Goal: Task Accomplishment & Management: Use online tool/utility

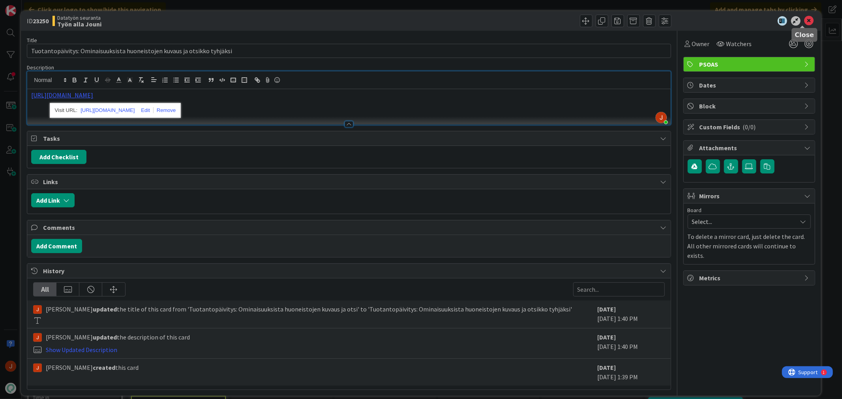
click at [804, 21] on icon at bounding box center [808, 20] width 9 height 9
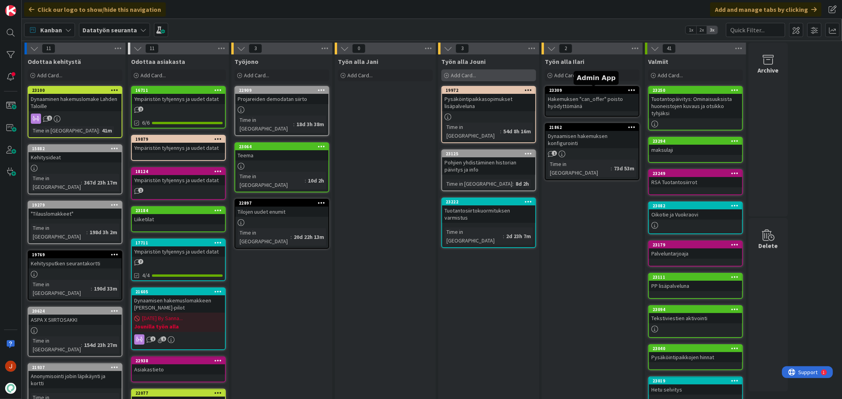
click at [479, 73] on div "Add Card..." at bounding box center [488, 75] width 95 height 12
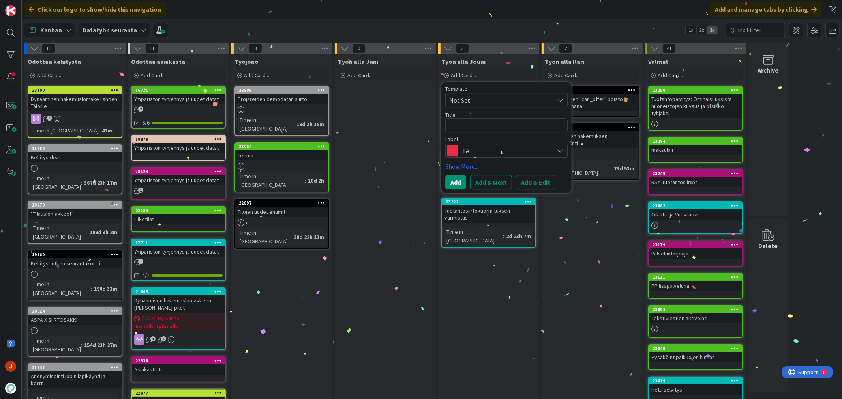
click at [494, 127] on textarea at bounding box center [506, 125] width 122 height 14
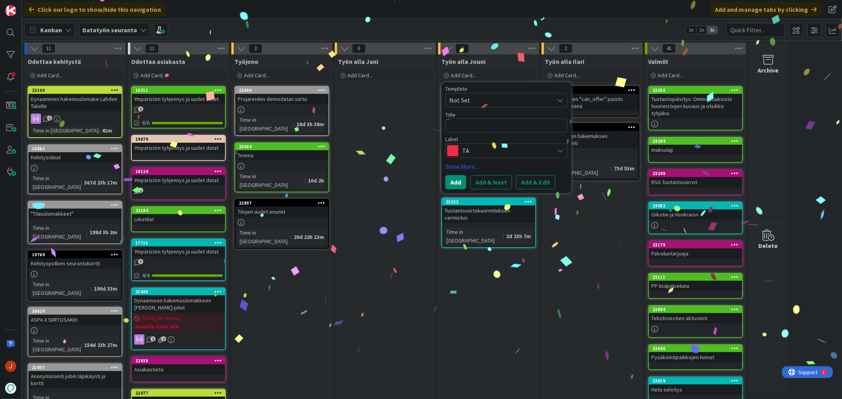
click at [485, 149] on span "TA" at bounding box center [506, 150] width 88 height 11
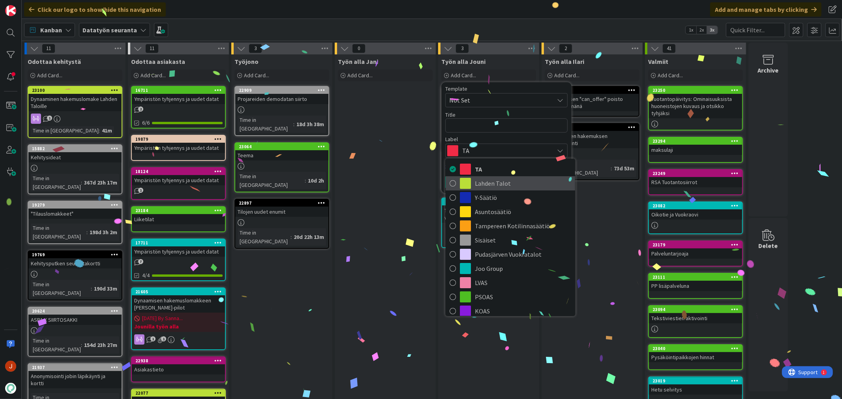
click at [498, 180] on span "Lahden Talot" at bounding box center [523, 184] width 96 height 12
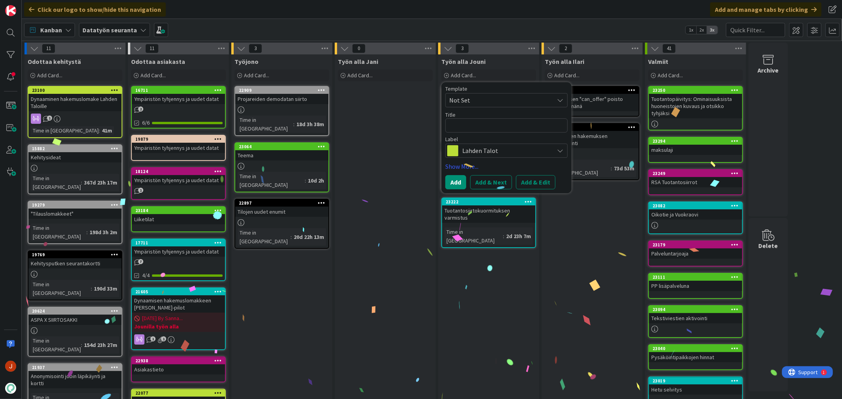
click at [490, 140] on div "Label" at bounding box center [506, 140] width 122 height 6
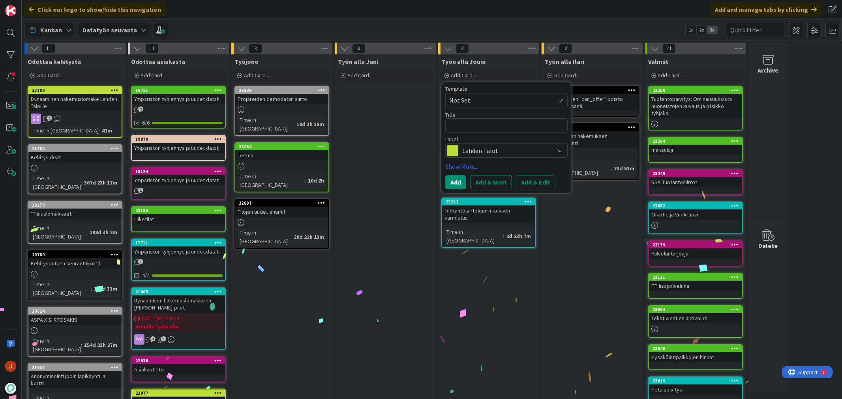
click at [489, 149] on span "Lahden Talot" at bounding box center [506, 150] width 88 height 11
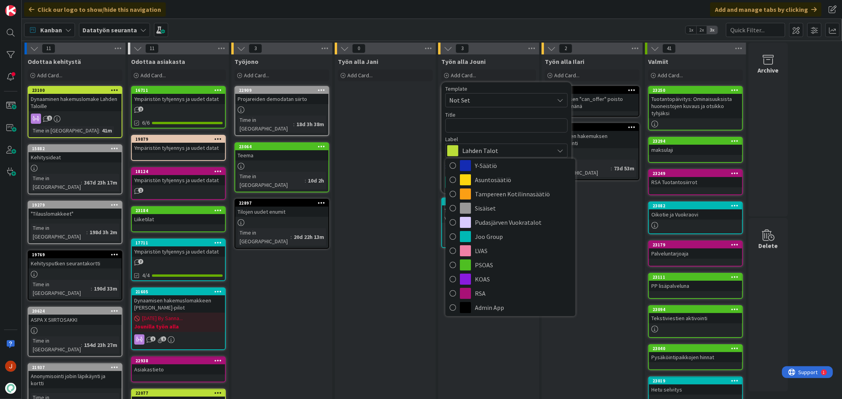
scroll to position [97, 0]
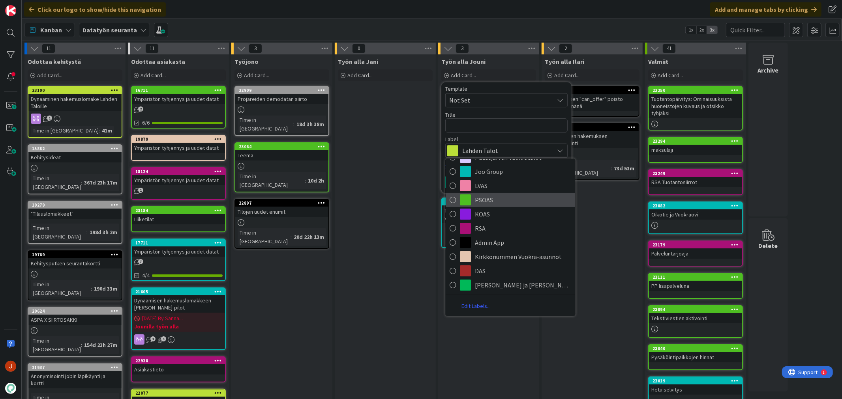
click at [503, 198] on span "PSOAS" at bounding box center [523, 200] width 96 height 12
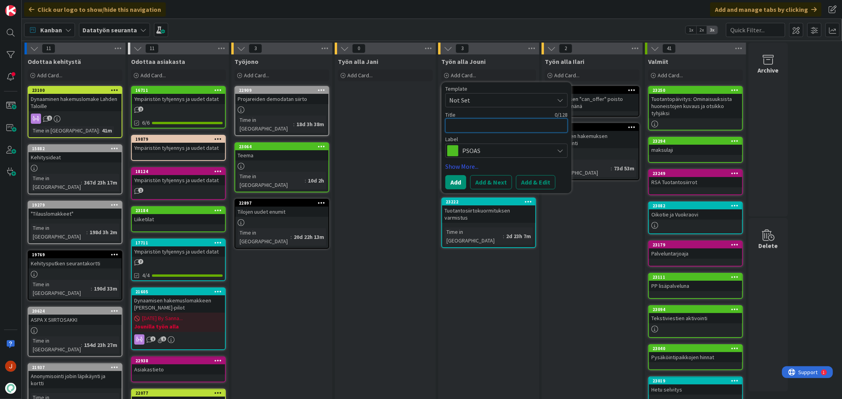
click at [484, 125] on textarea at bounding box center [506, 125] width 122 height 14
type textarea "x"
type textarea "K"
type textarea "x"
type textarea "Ki"
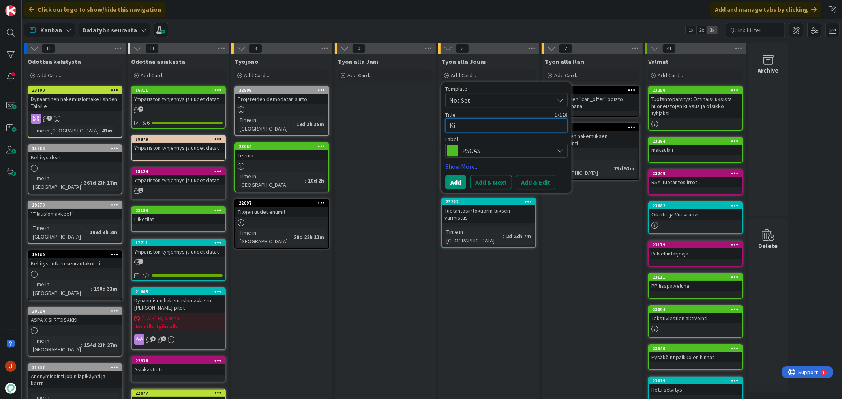
type textarea "x"
type textarea "Kii"
type textarea "x"
type textarea "Kiint"
type textarea "x"
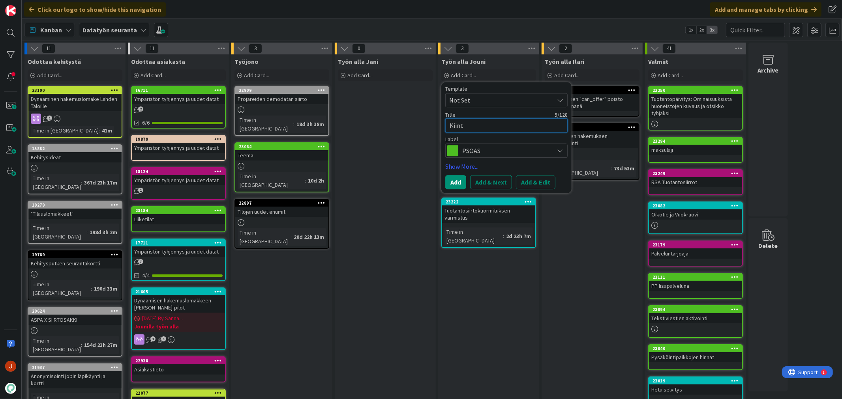
type textarea "Kiinte"
type textarea "x"
type textarea "Kiintei"
type textarea "x"
type textarea "Kiinteis"
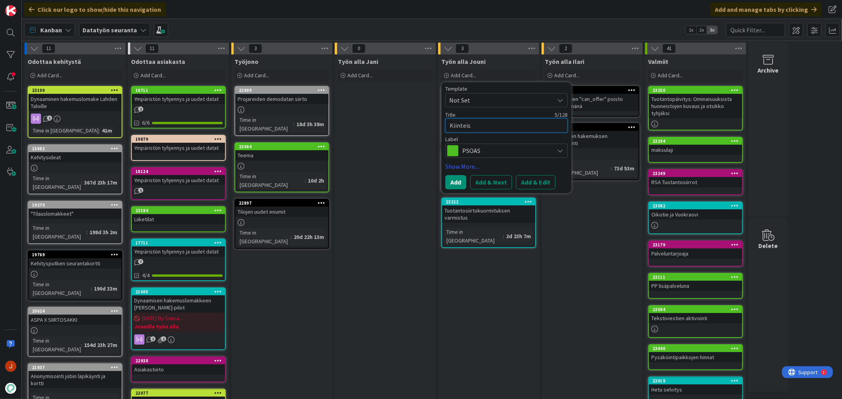
type textarea "x"
type textarea "Kiinteistö"
type textarea "x"
type textarea "Kiinteistön"
type textarea "x"
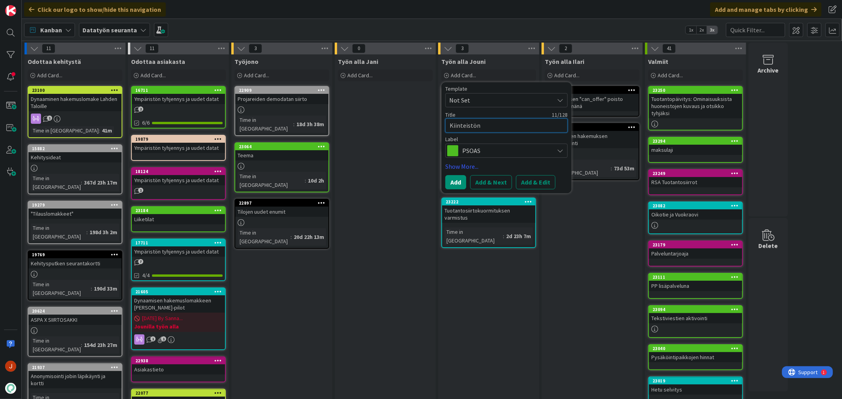
type textarea "Kiinteistön"
type textarea "x"
type textarea "Kiinteistön o"
type textarea "x"
type textarea "Kiinteistön ot"
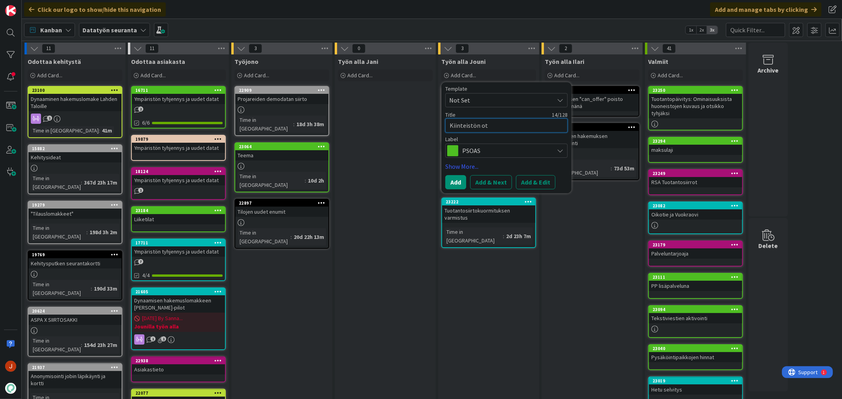
type textarea "x"
type textarea "Kiinteistön ots"
type textarea "x"
type textarea "Kiinteistön otsi"
type textarea "x"
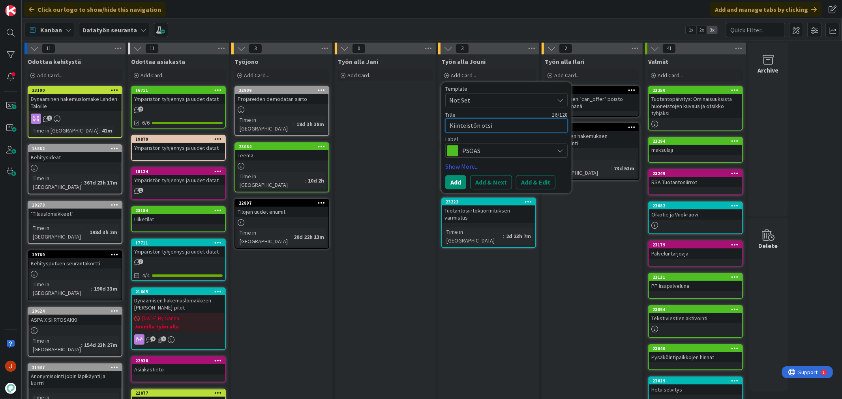
type textarea "Kiinteistön"
type textarea "x"
type textarea "Kiinteistön k"
type textarea "x"
type textarea "Kiinteistön ku"
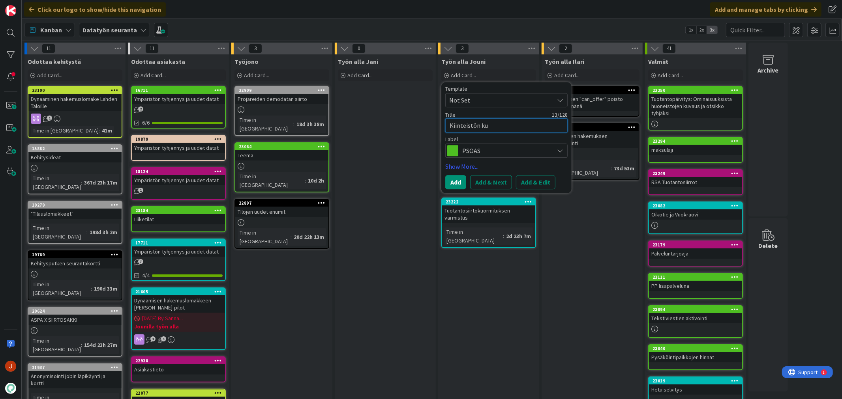
type textarea "x"
type textarea "Kiinteistön kuv"
type textarea "x"
type textarea "Kiinteistön kuva"
type textarea "x"
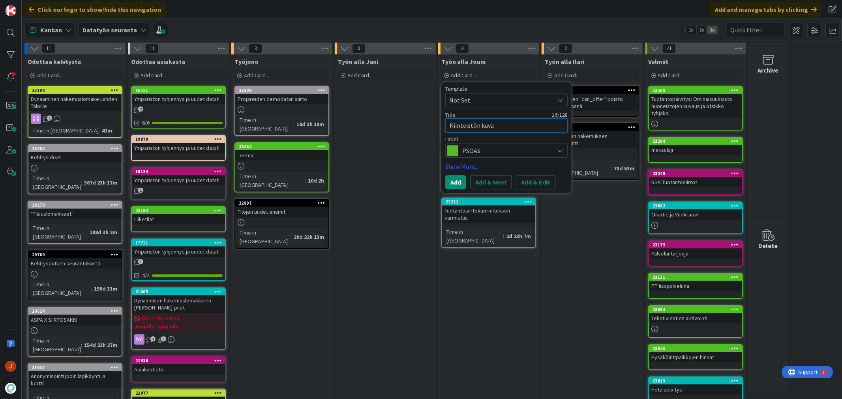
type textarea "Kiinteistön kuvau"
type textarea "x"
type textarea "Kiinteistön kuvaus"
type textarea "x"
type textarea "Kiinteistön kuvaus"
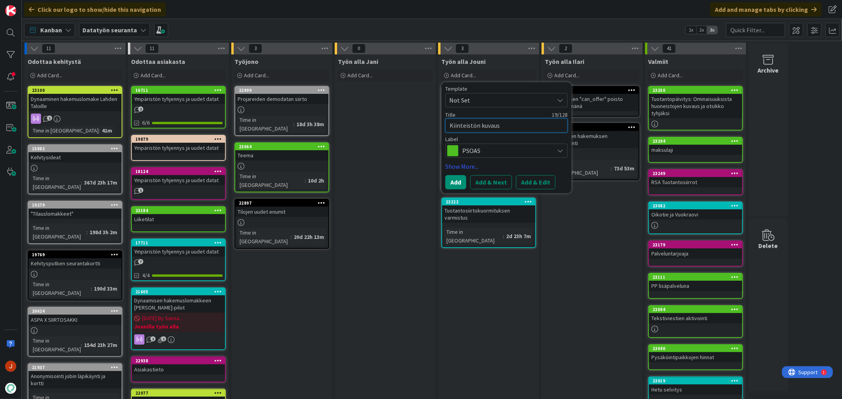
type textarea "x"
type textarea "Kiinteistön kuvaus t"
type textarea "x"
type textarea "Kiinteistön kuvaus ty"
type textarea "x"
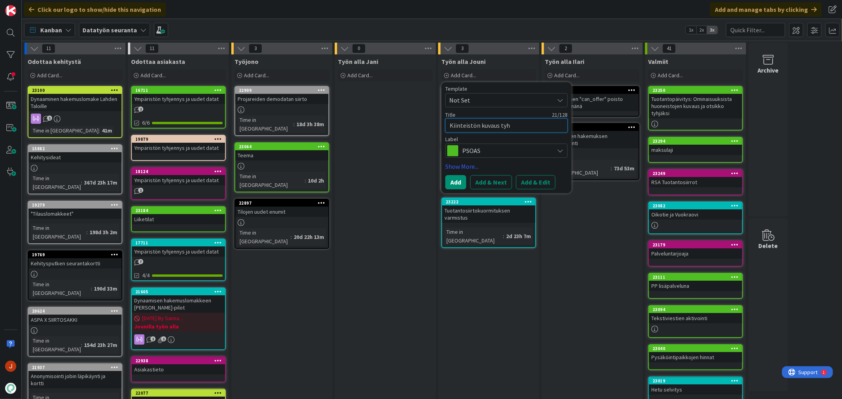
type textarea "Kiinteistön kuvaus tyhj"
type textarea "x"
type textarea "Kiinteistön kuvaus tyhje"
type textarea "x"
type textarea "Kiinteistön kuvaus tyhjen"
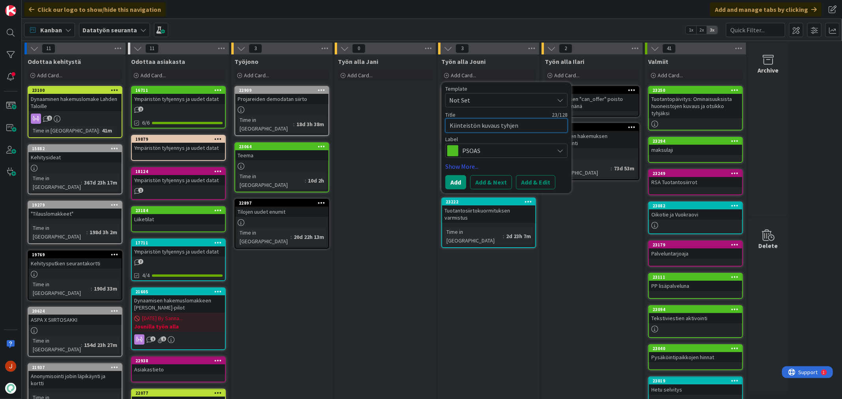
type textarea "x"
type textarea "Kiinteistön kuvaus tyhjenn"
type textarea "x"
type textarea "Kiinteistön kuvaus tyhjenny"
type textarea "x"
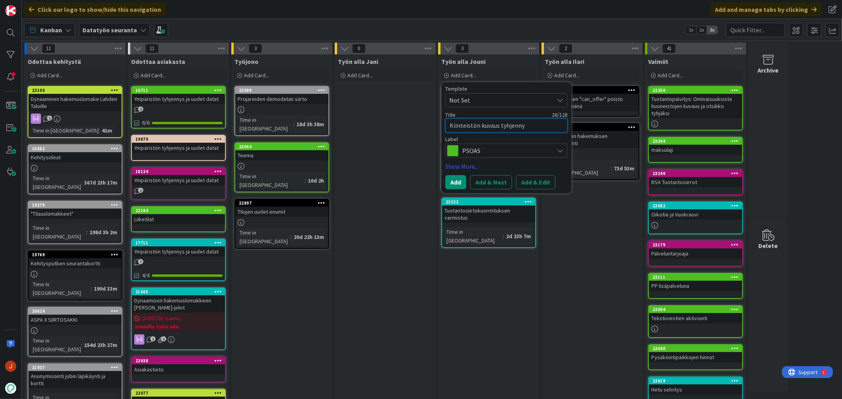
type textarea "Kiinteistön kuvaus tyhjennys"
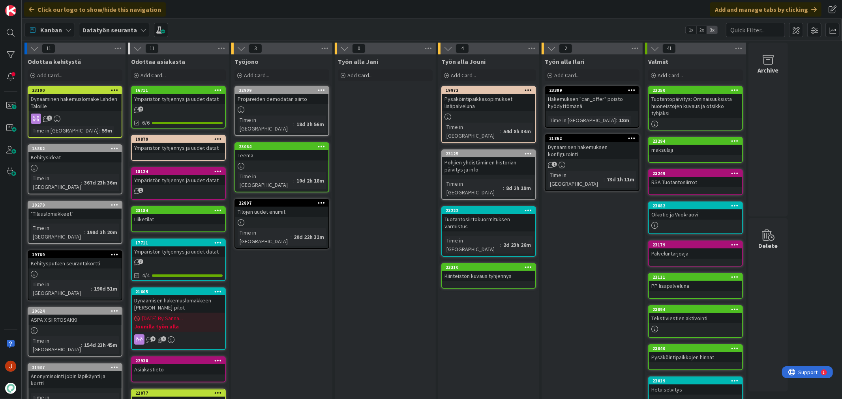
drag, startPoint x: 389, startPoint y: 250, endPoint x: 395, endPoint y: 249, distance: 5.7
click at [389, 250] on div "Työn alla Jani Add Card..." at bounding box center [385, 373] width 101 height 639
